Goal: Find specific page/section: Find specific page/section

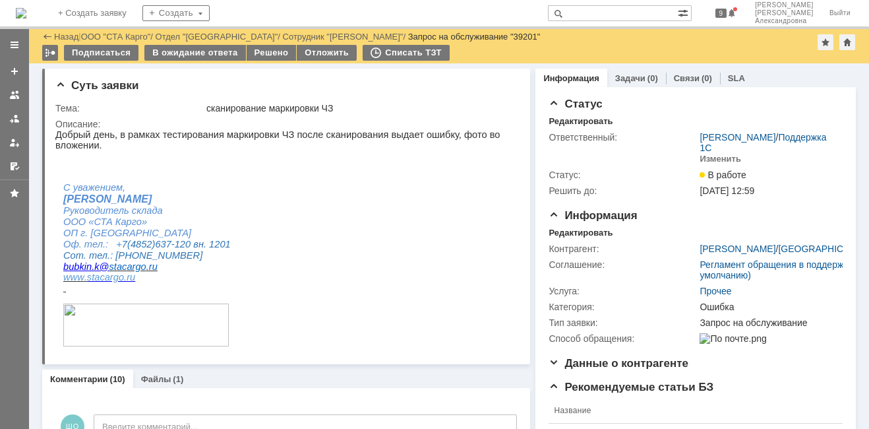
scroll to position [198, 0]
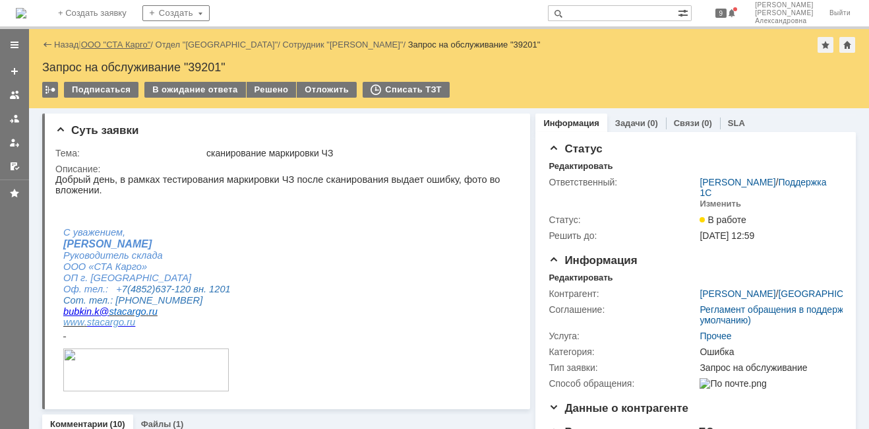
click at [138, 41] on link "ООО "СТА Карго"" at bounding box center [116, 45] width 70 height 10
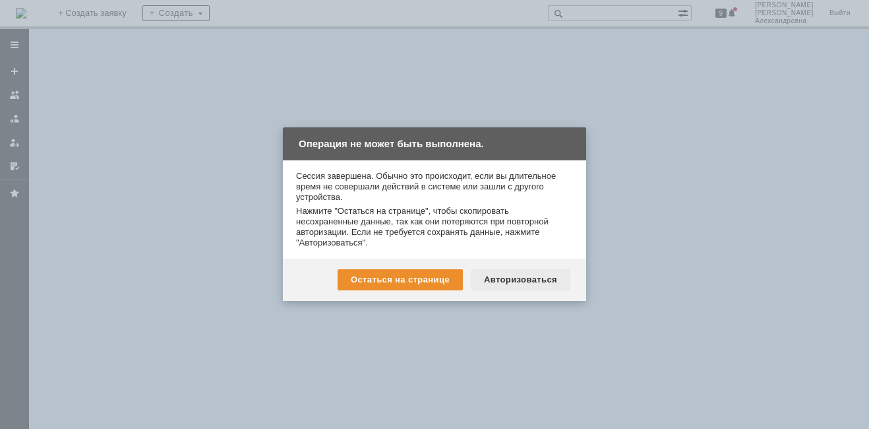
click at [509, 284] on div "Авторизоваться" at bounding box center [521, 279] width 100 height 21
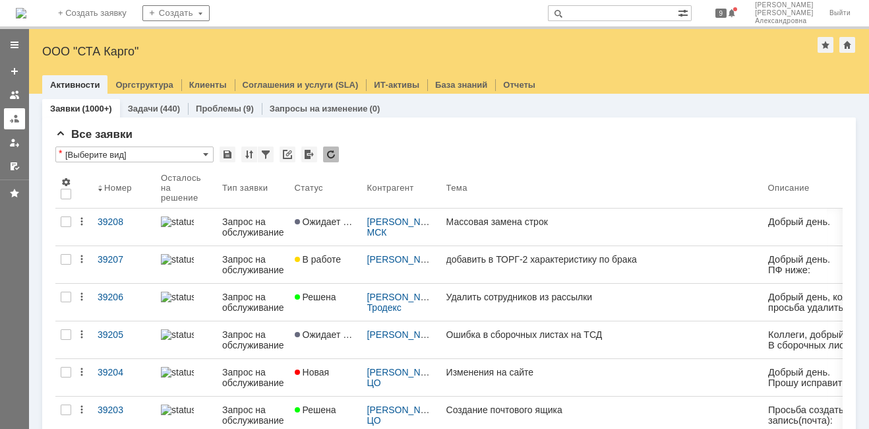
click at [22, 118] on link at bounding box center [14, 118] width 21 height 21
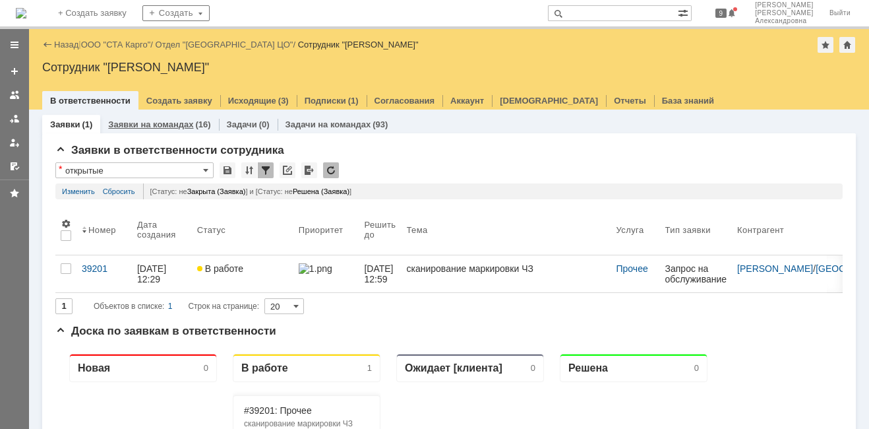
click at [129, 123] on link "Заявки на командах" at bounding box center [150, 124] width 85 height 10
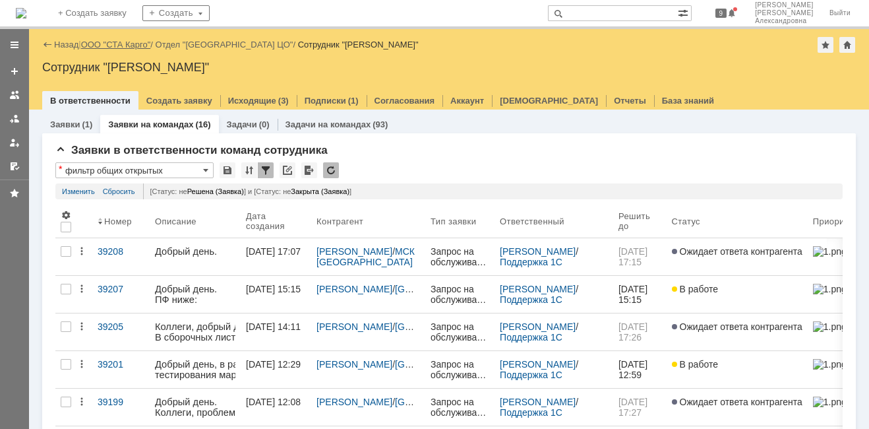
click at [120, 40] on link "ООО "СТА Карго"" at bounding box center [116, 45] width 70 height 10
